Goal: Task Accomplishment & Management: Manage account settings

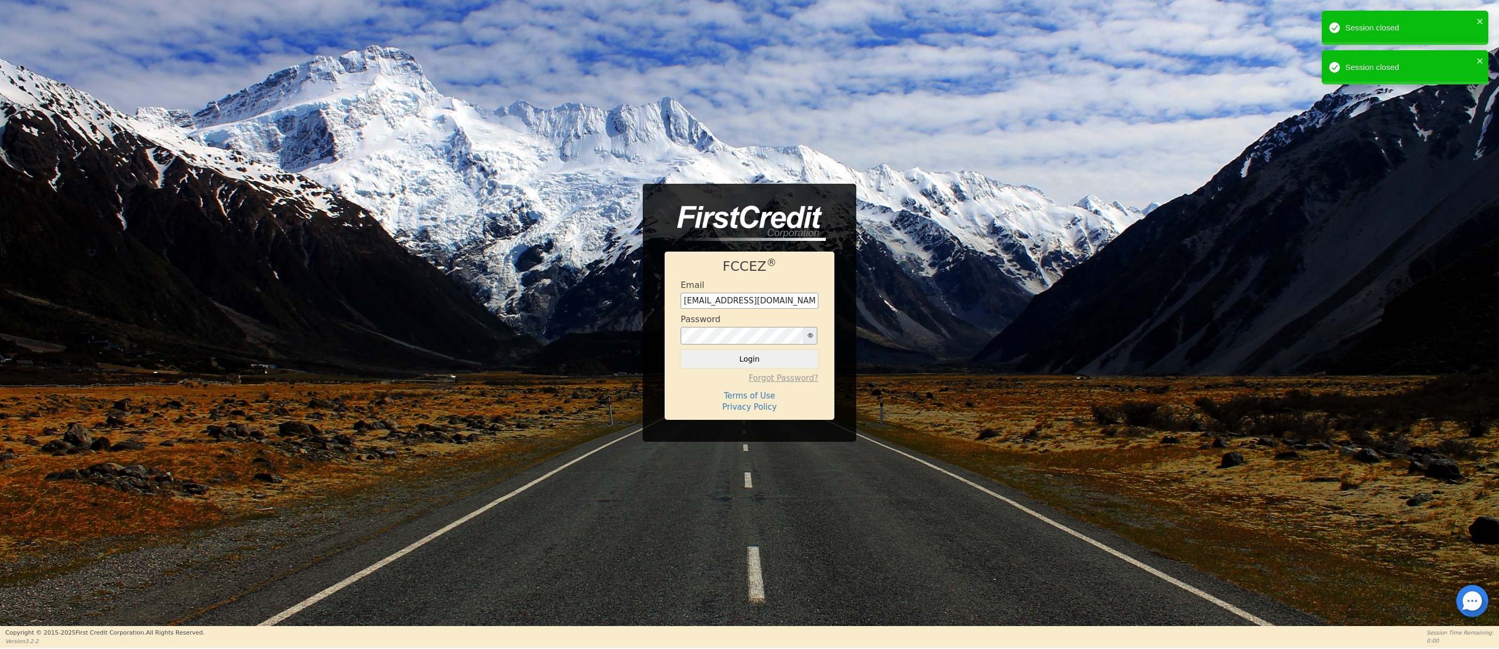
drag, startPoint x: 752, startPoint y: 354, endPoint x: 740, endPoint y: 376, distance: 25.3
click at [750, 359] on button "Login" at bounding box center [750, 359] width 138 height 18
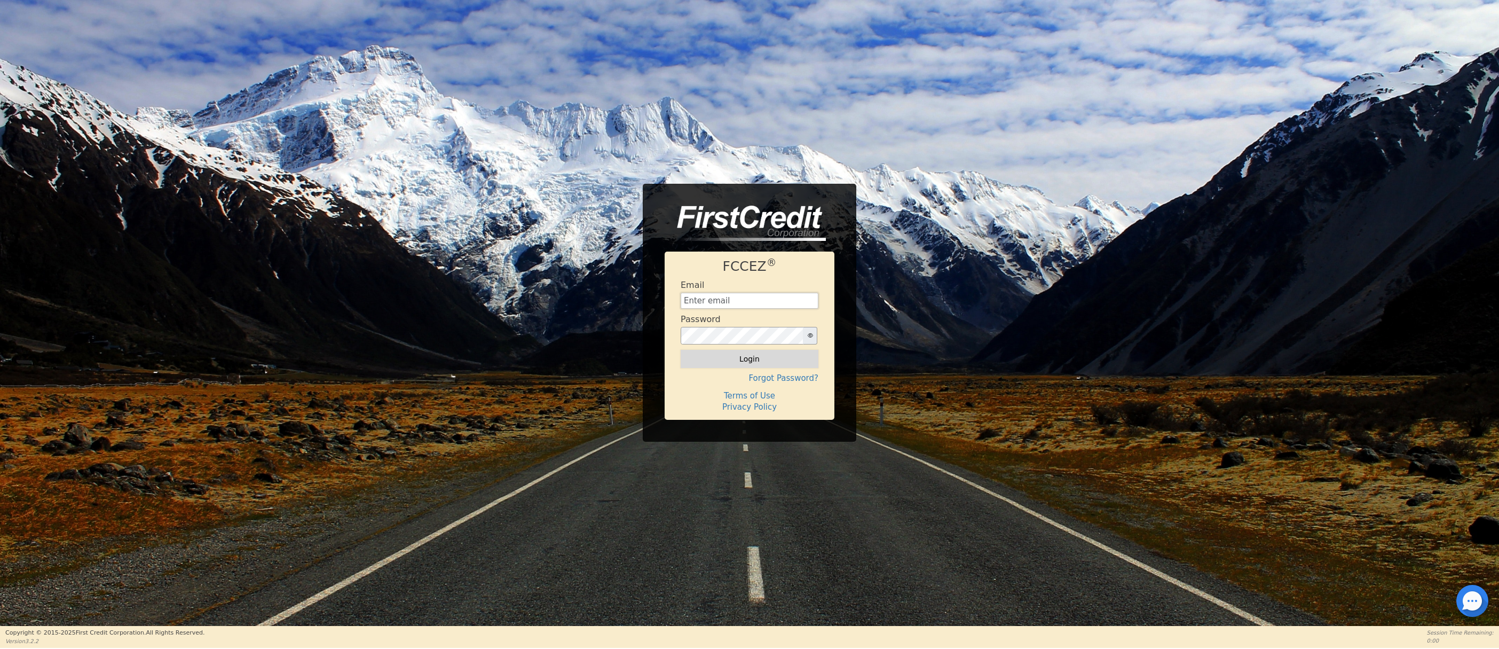
type input "[EMAIL_ADDRESS][DOMAIN_NAME]"
click at [744, 366] on button "Login" at bounding box center [750, 359] width 138 height 18
